Goal: Task Accomplishment & Management: Use online tool/utility

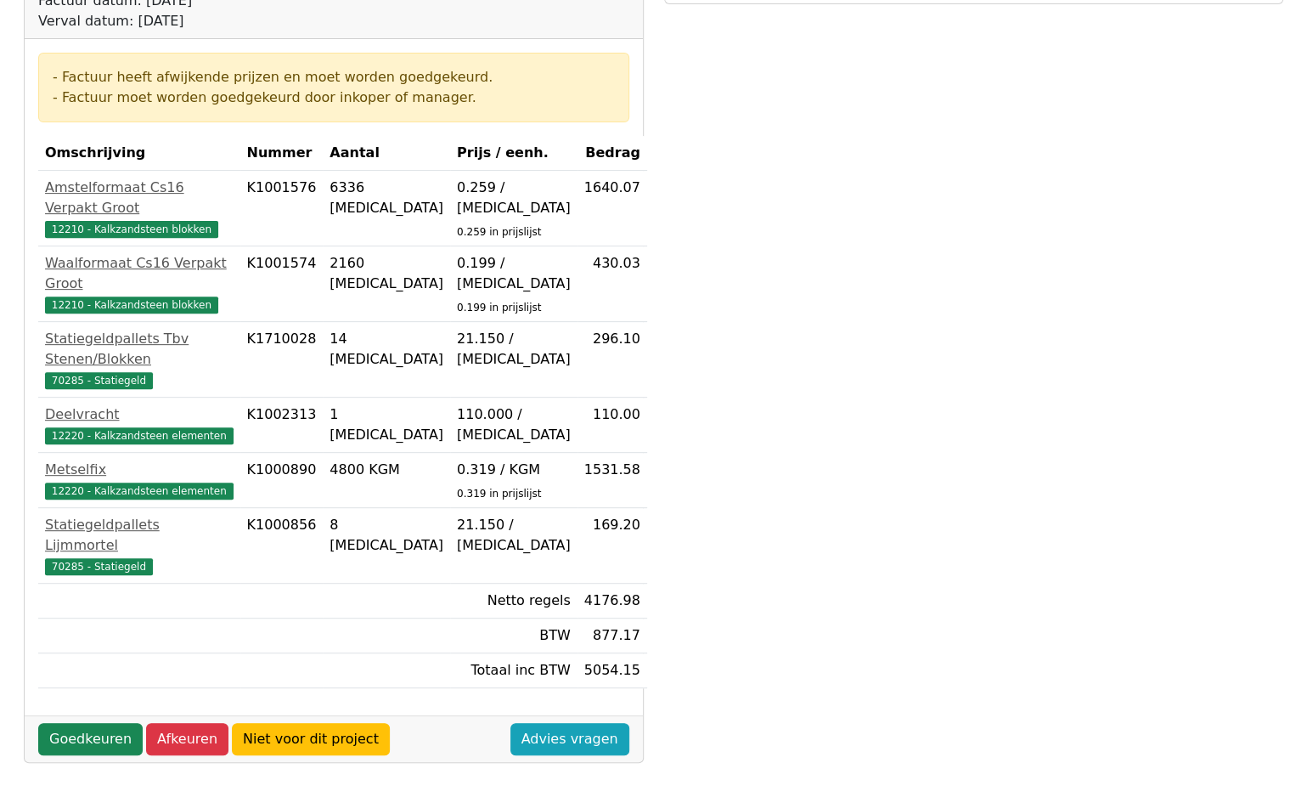
scroll to position [340, 0]
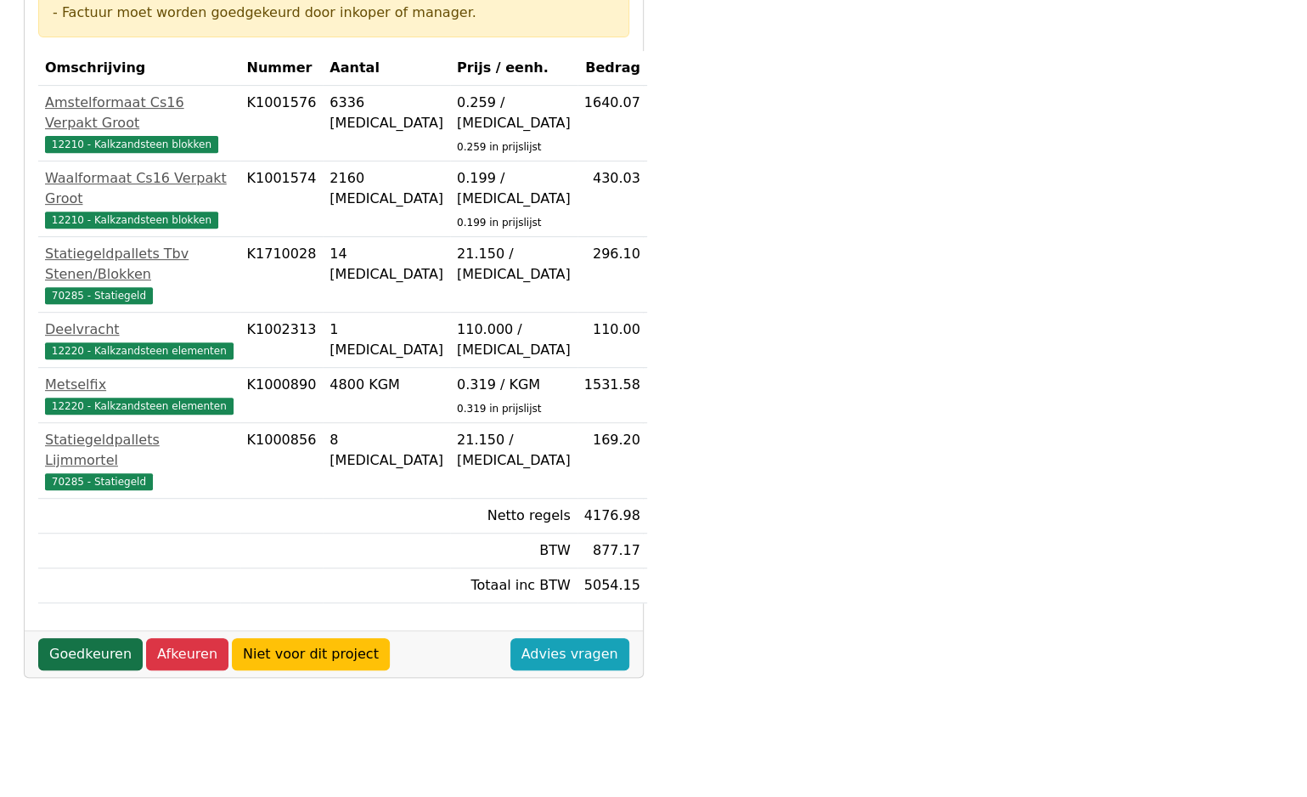
click at [76, 638] on link "Goedkeuren" at bounding box center [90, 654] width 104 height 32
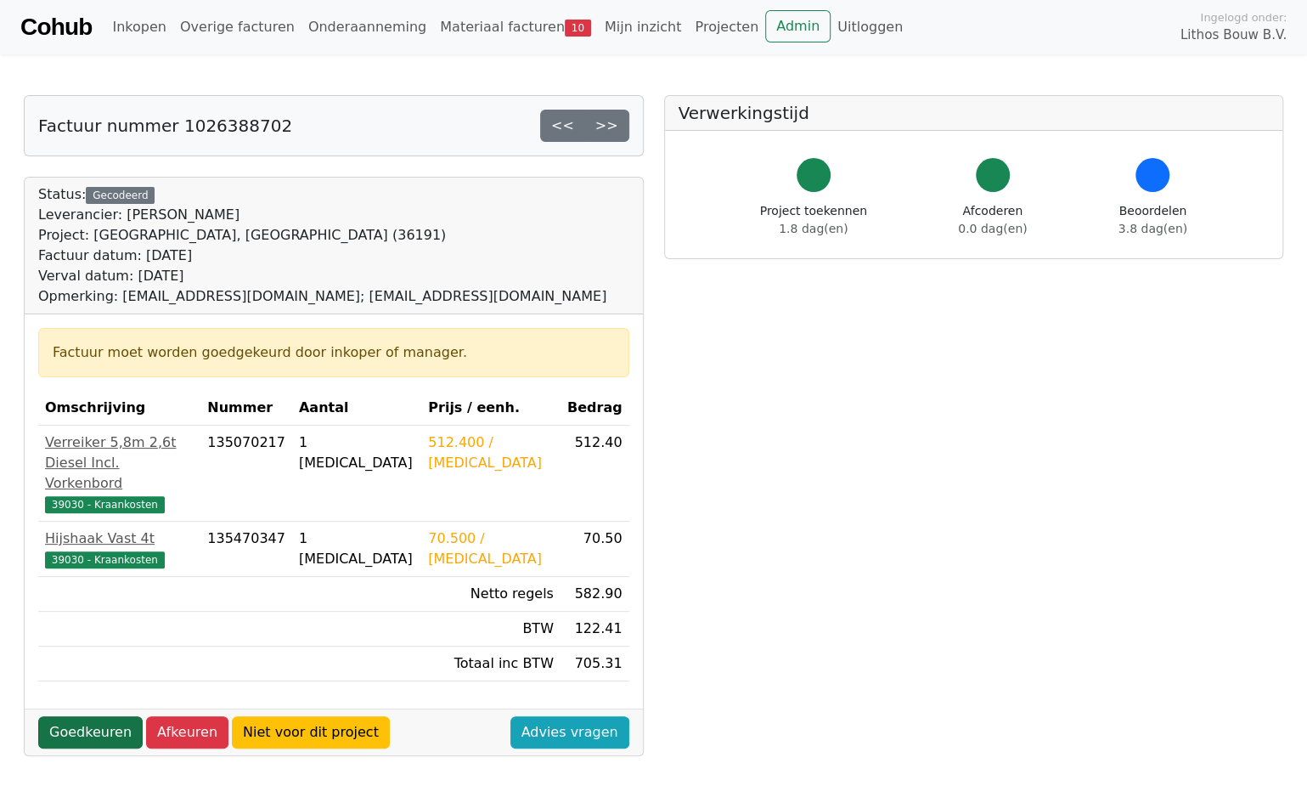
click at [107, 716] on link "Goedkeuren" at bounding box center [90, 732] width 104 height 32
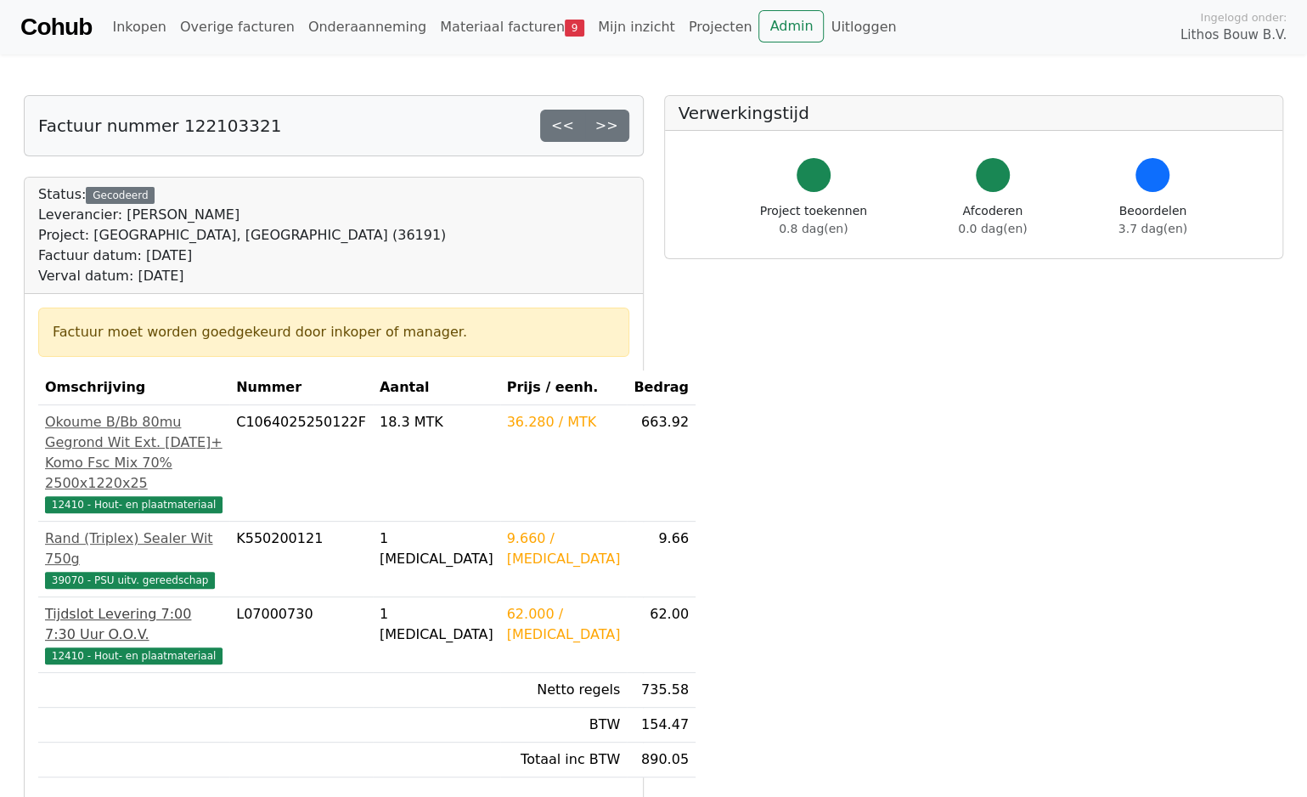
scroll to position [170, 0]
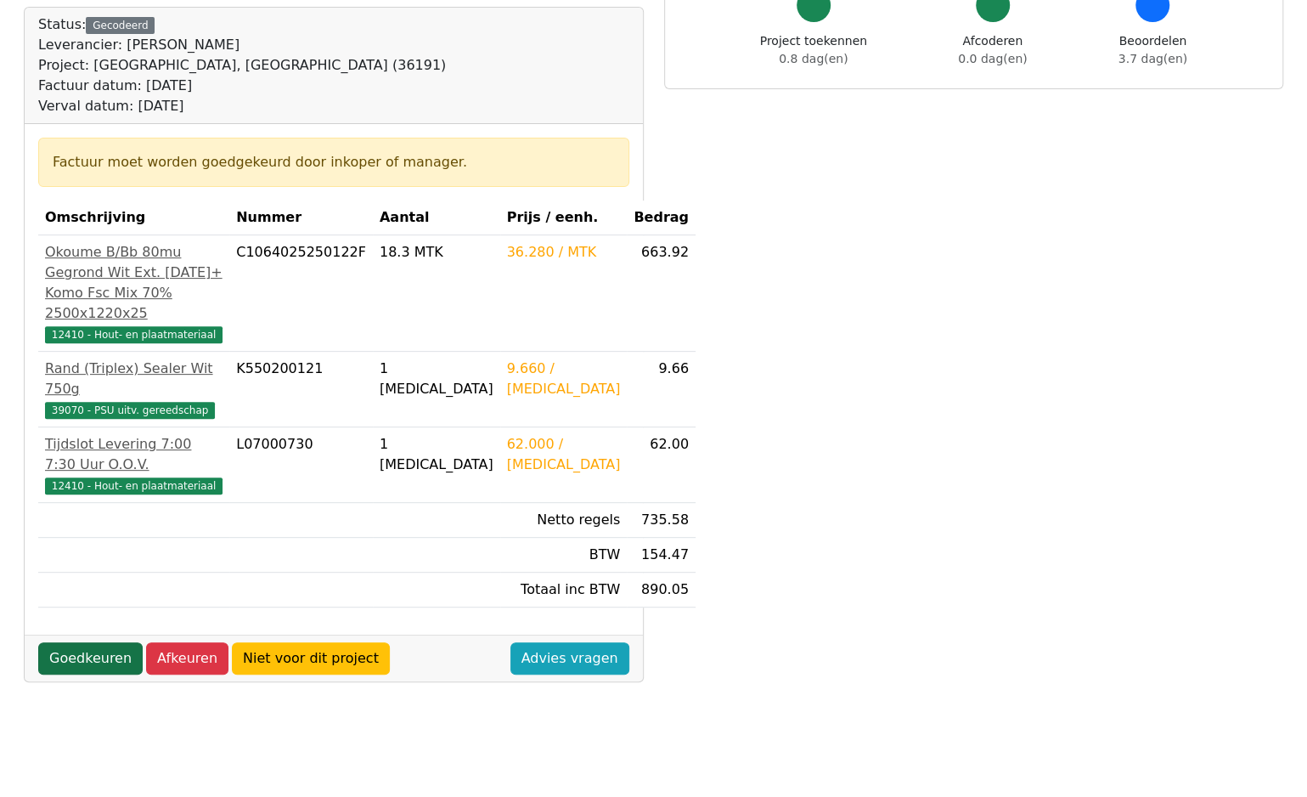
click at [88, 642] on link "Goedkeuren" at bounding box center [90, 658] width 104 height 32
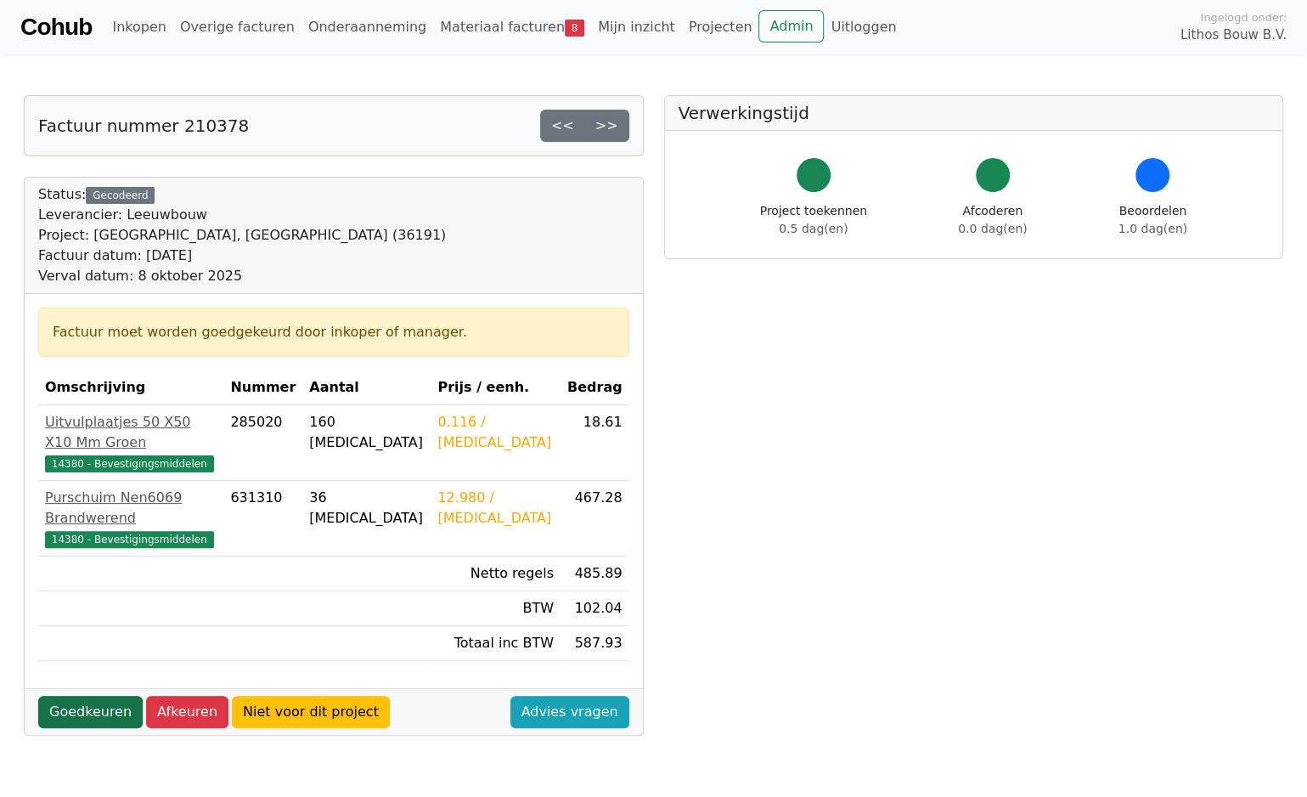
click at [87, 696] on link "Goedkeuren" at bounding box center [90, 712] width 104 height 32
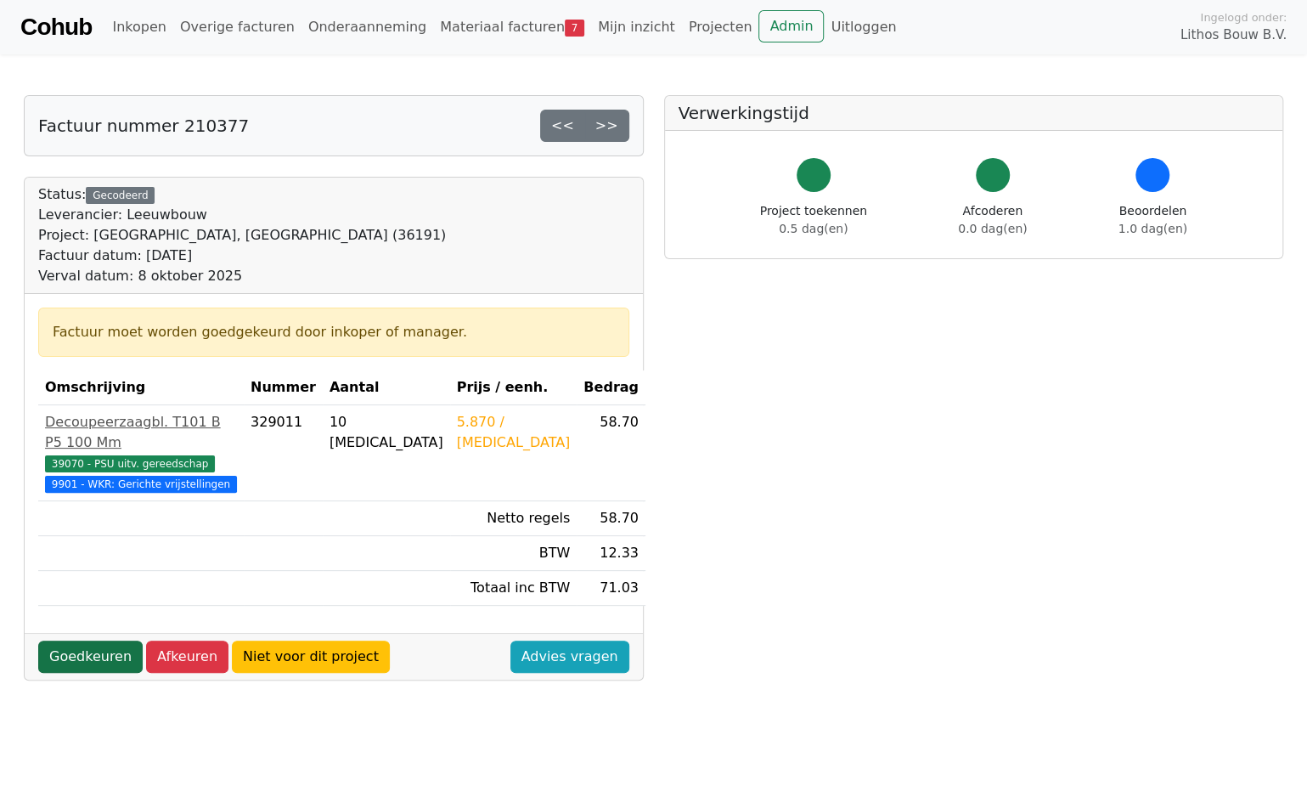
click at [109, 657] on link "Goedkeuren" at bounding box center [90, 656] width 104 height 32
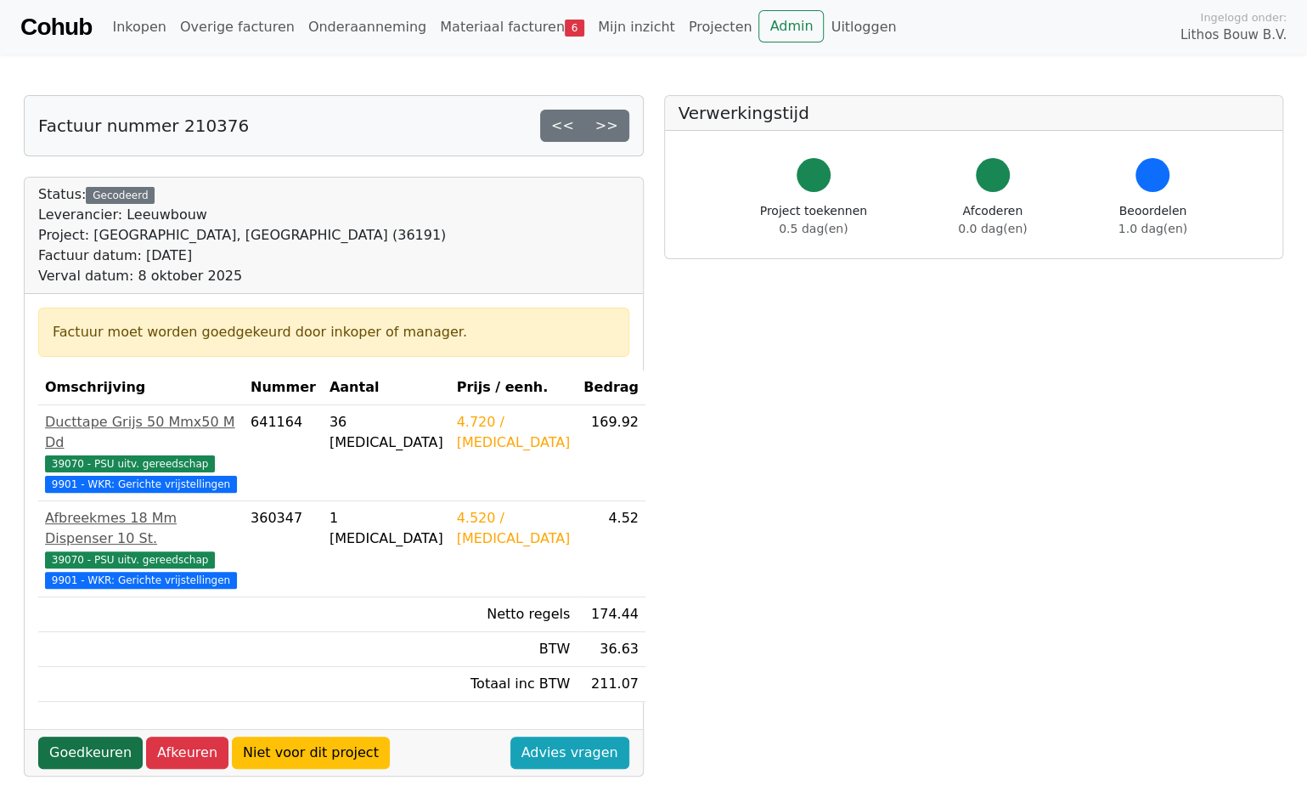
click at [75, 736] on link "Goedkeuren" at bounding box center [90, 752] width 104 height 32
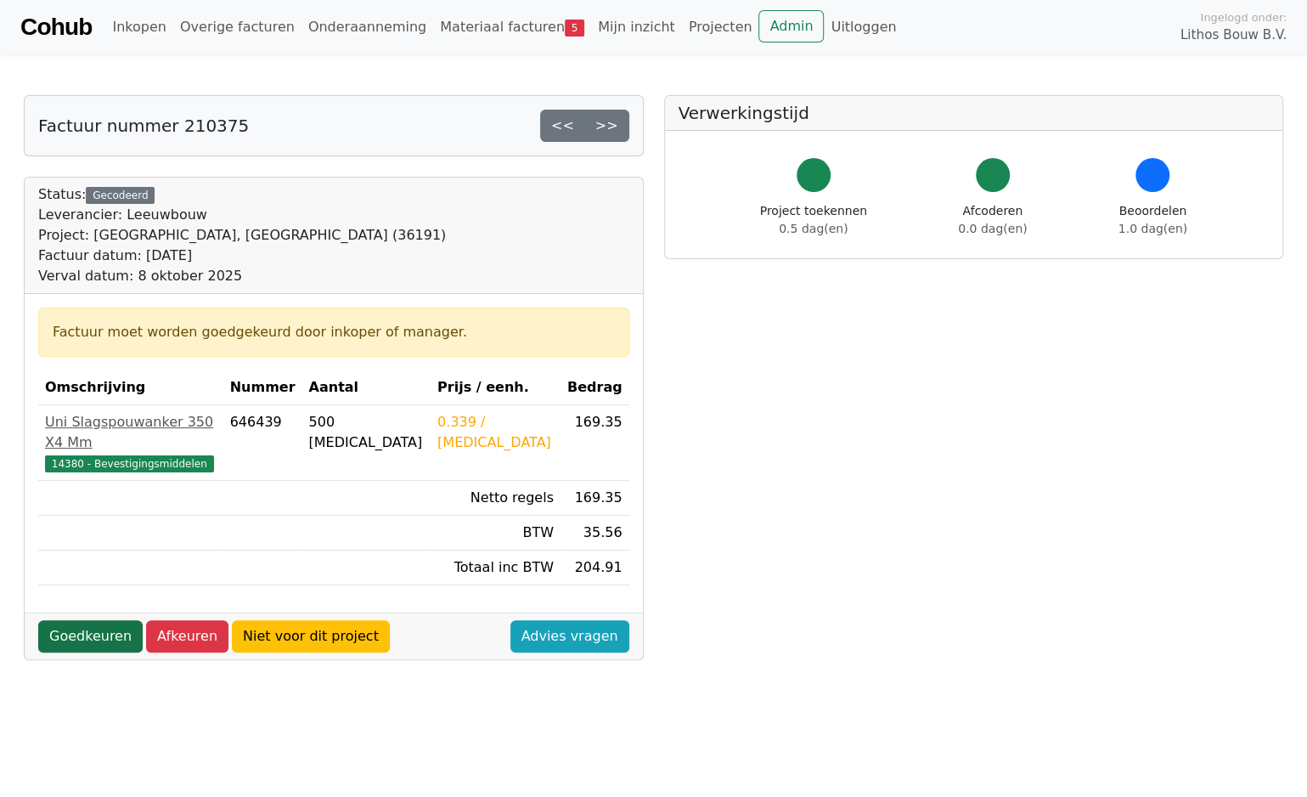
click at [95, 620] on link "Goedkeuren" at bounding box center [90, 636] width 104 height 32
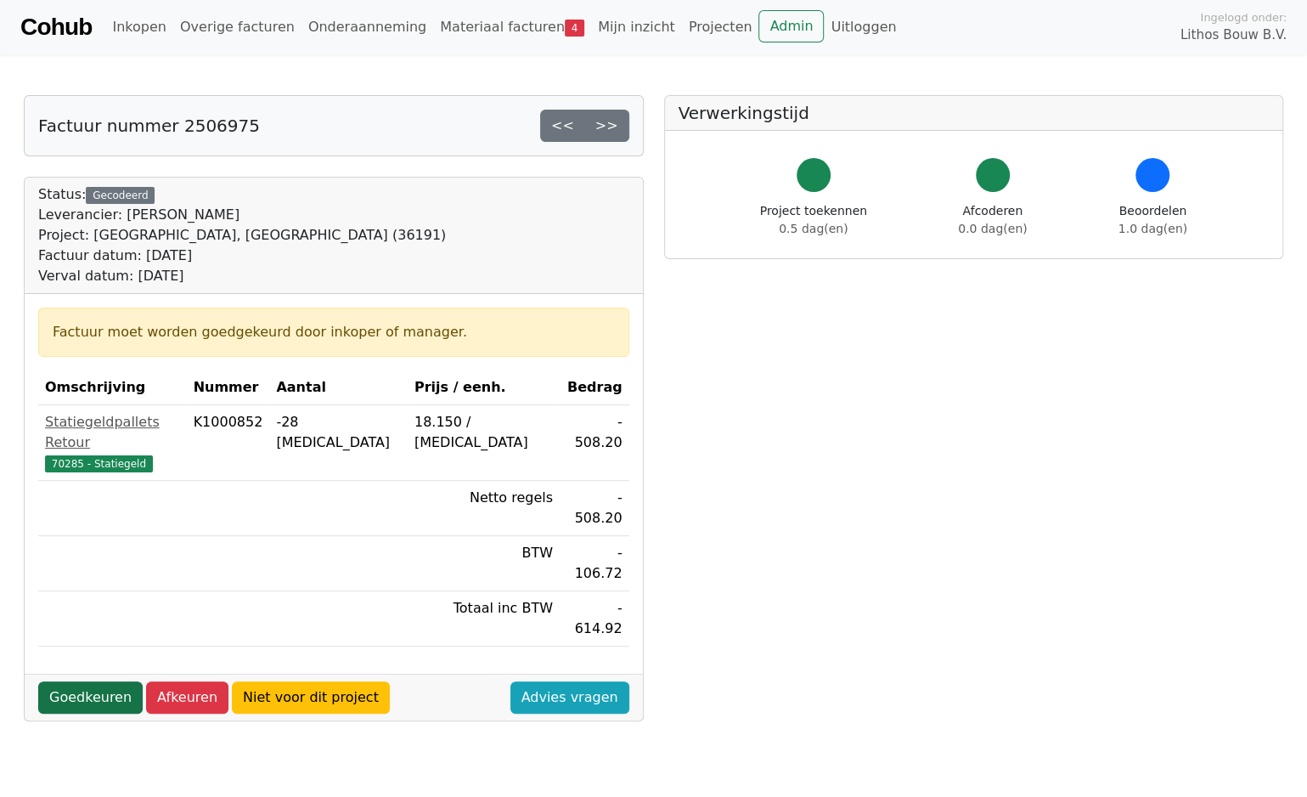
click at [111, 681] on link "Goedkeuren" at bounding box center [90, 697] width 104 height 32
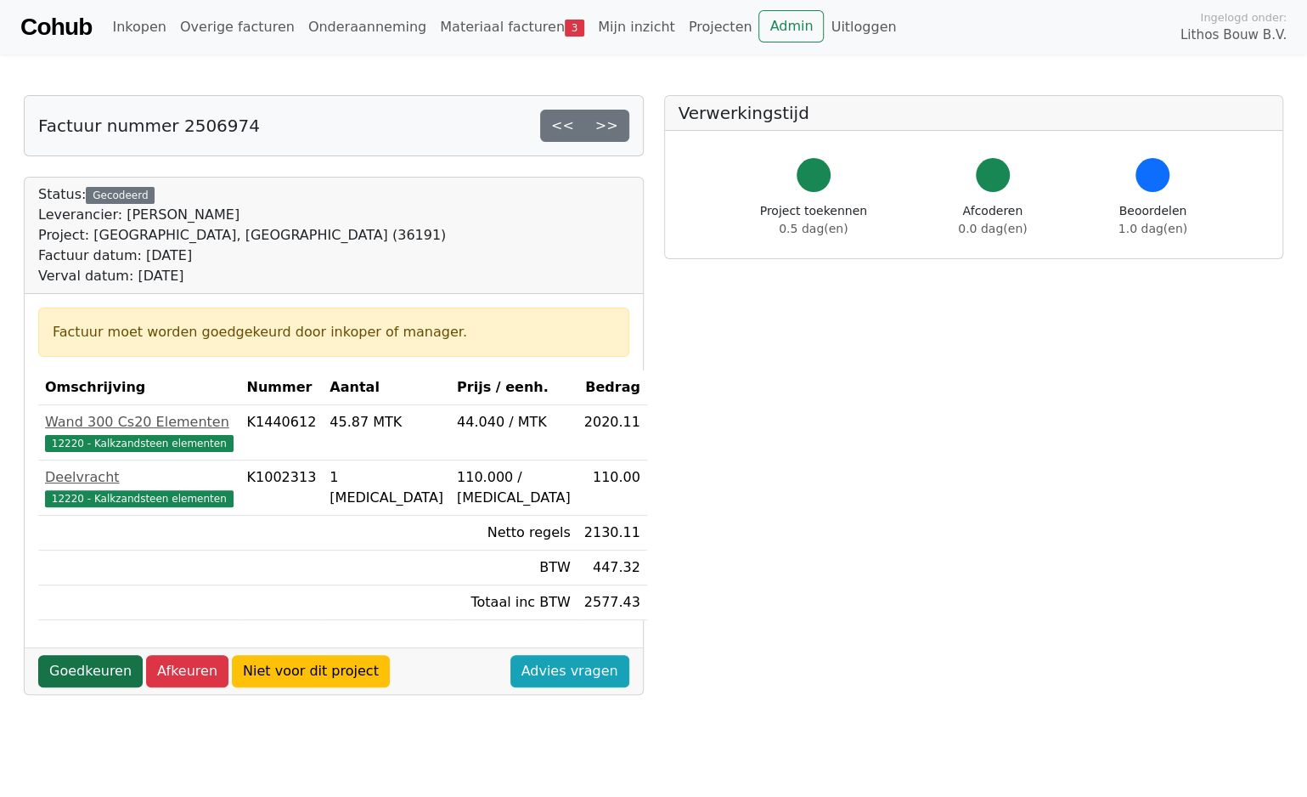
click at [107, 668] on link "Goedkeuren" at bounding box center [90, 671] width 104 height 32
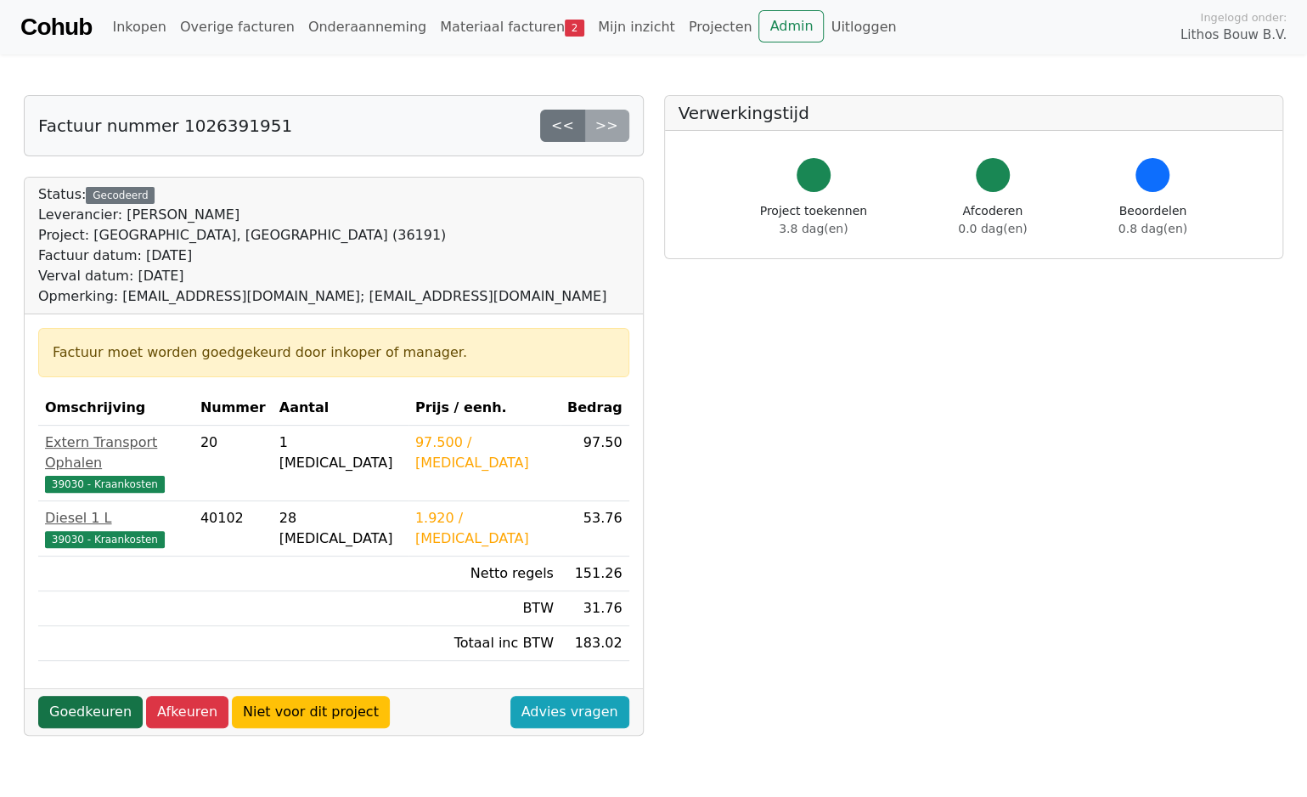
click at [100, 696] on link "Goedkeuren" at bounding box center [90, 712] width 104 height 32
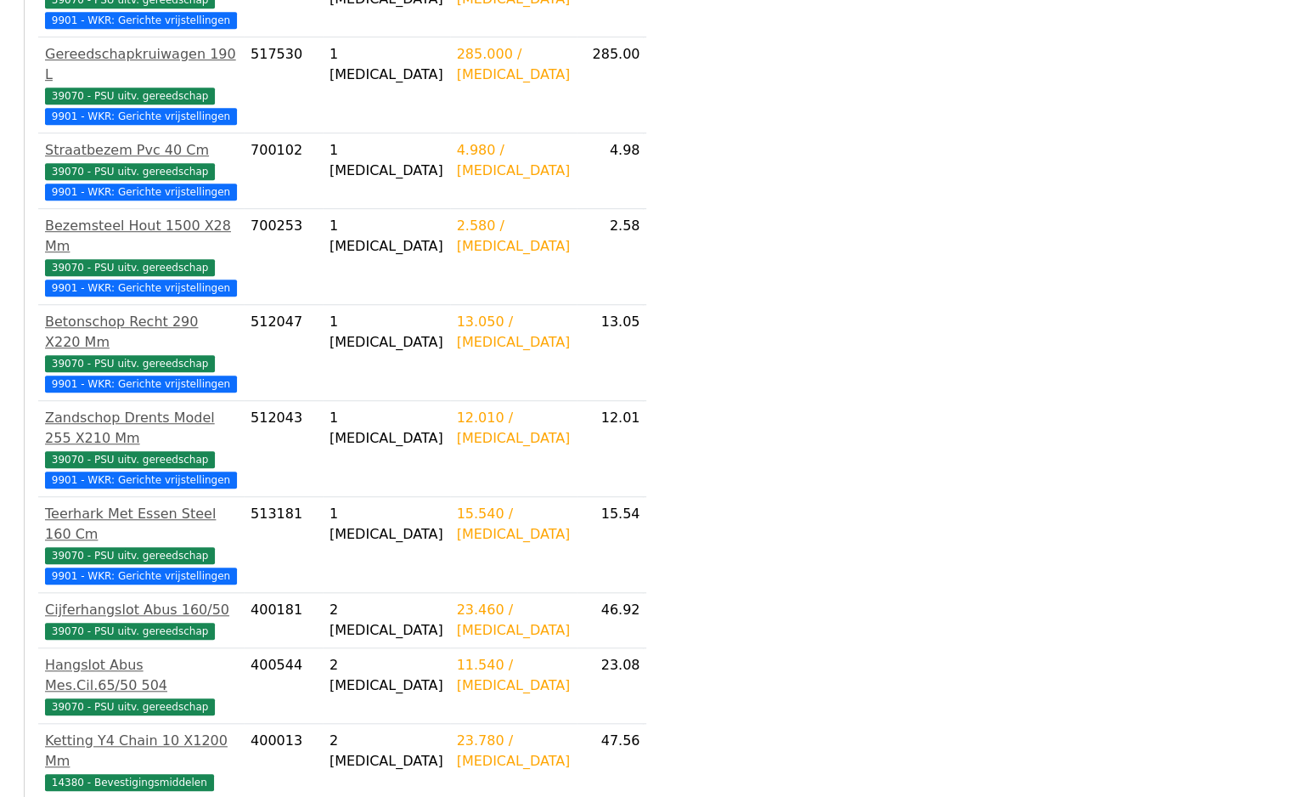
scroll to position [1117, 0]
